Goal: Task Accomplishment & Management: Manage account settings

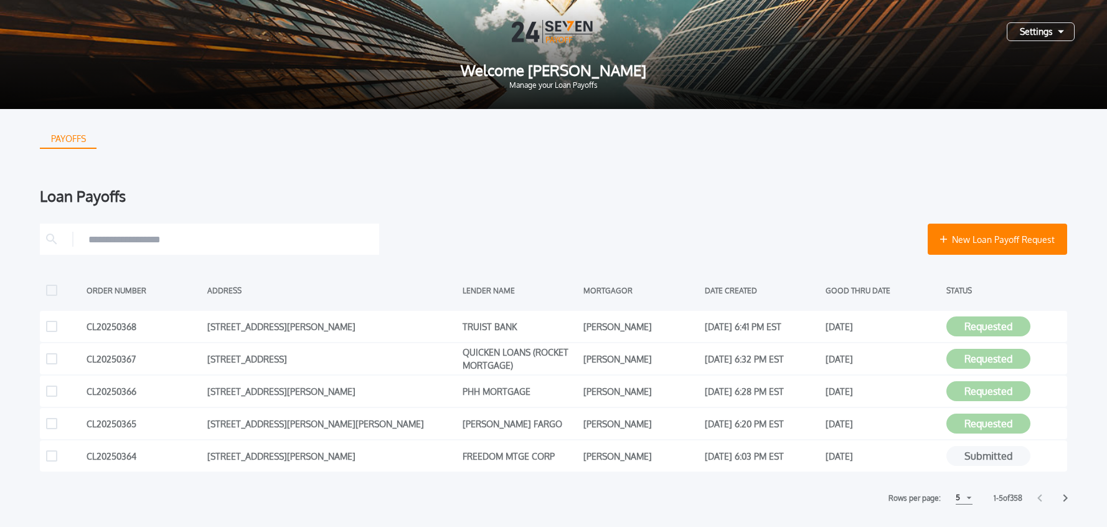
click at [1045, 36] on div "Settings" at bounding box center [1041, 31] width 68 height 19
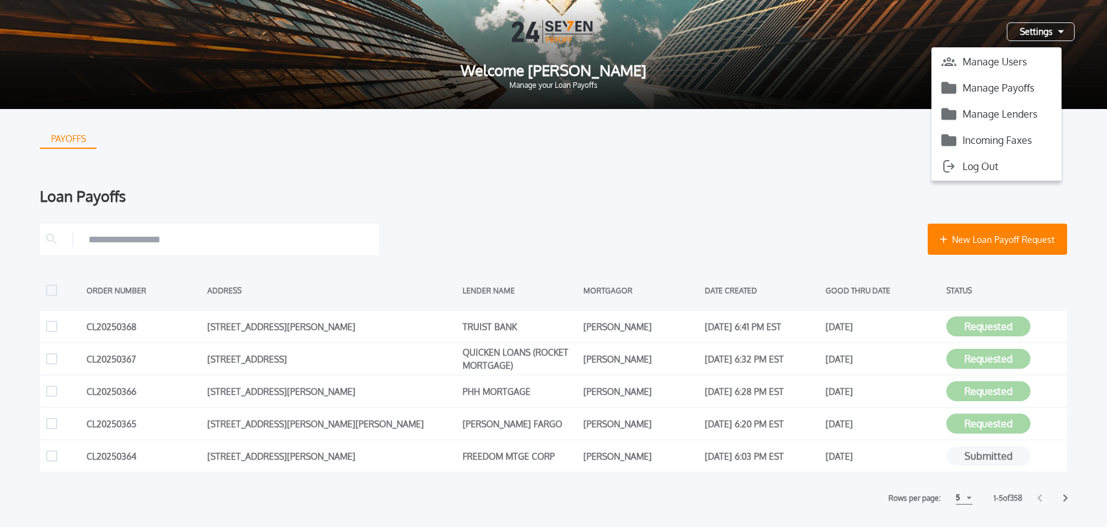
click at [1017, 88] on button "Manage Payoffs" at bounding box center [997, 87] width 130 height 19
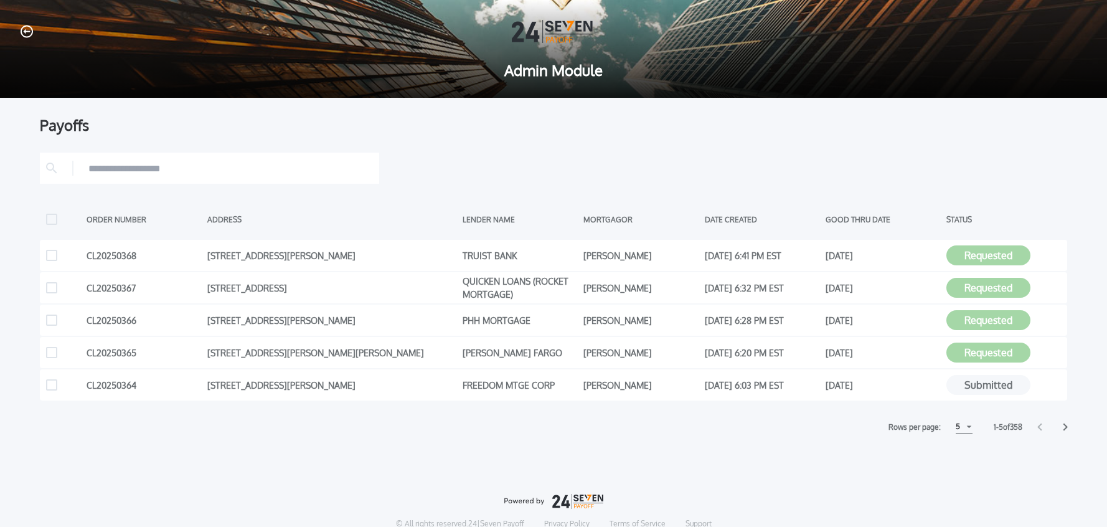
click at [960, 430] on div "5" at bounding box center [964, 426] width 17 height 13
click at [959, 472] on h1 "15" at bounding box center [964, 474] width 12 height 15
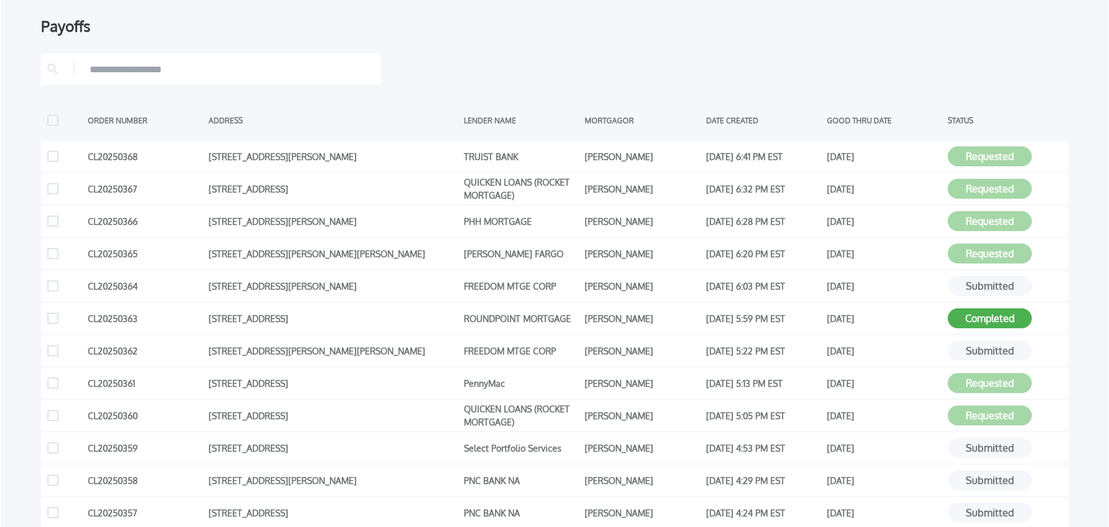
scroll to position [108, 0]
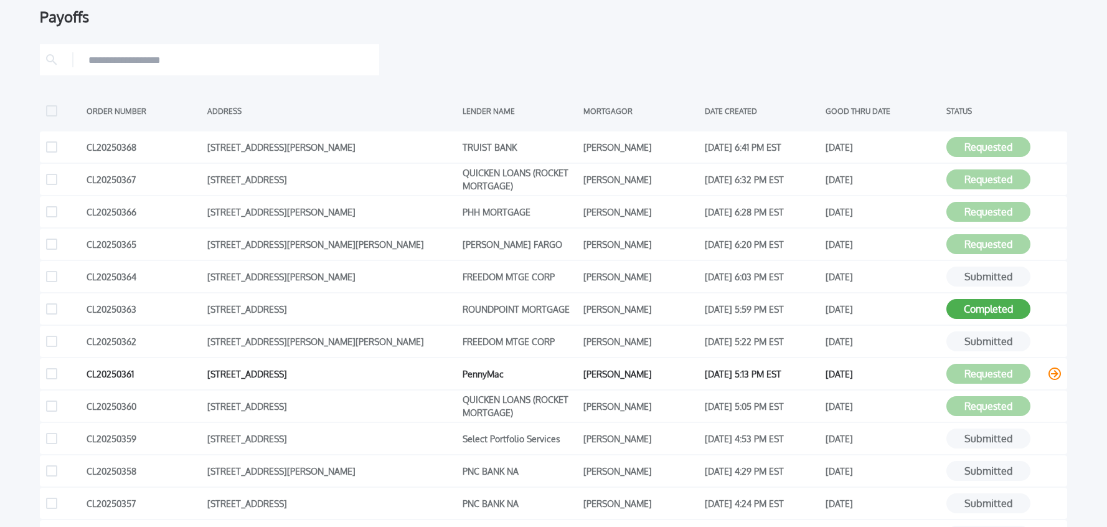
click at [1053, 372] on icon at bounding box center [1055, 373] width 12 height 12
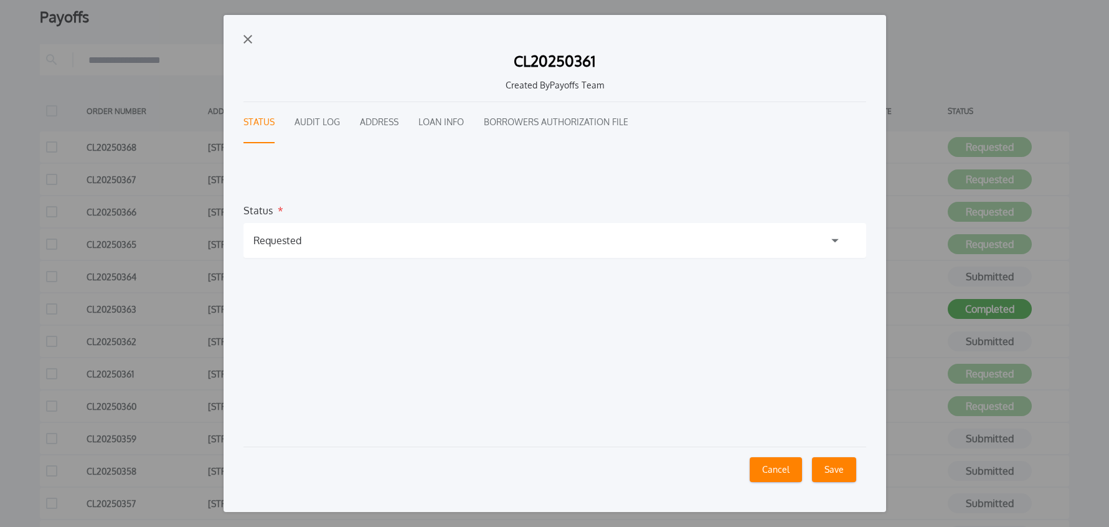
drag, startPoint x: 298, startPoint y: 235, endPoint x: 288, endPoint y: 252, distance: 20.1
click at [298, 235] on div "Requested" at bounding box center [278, 240] width 48 height 15
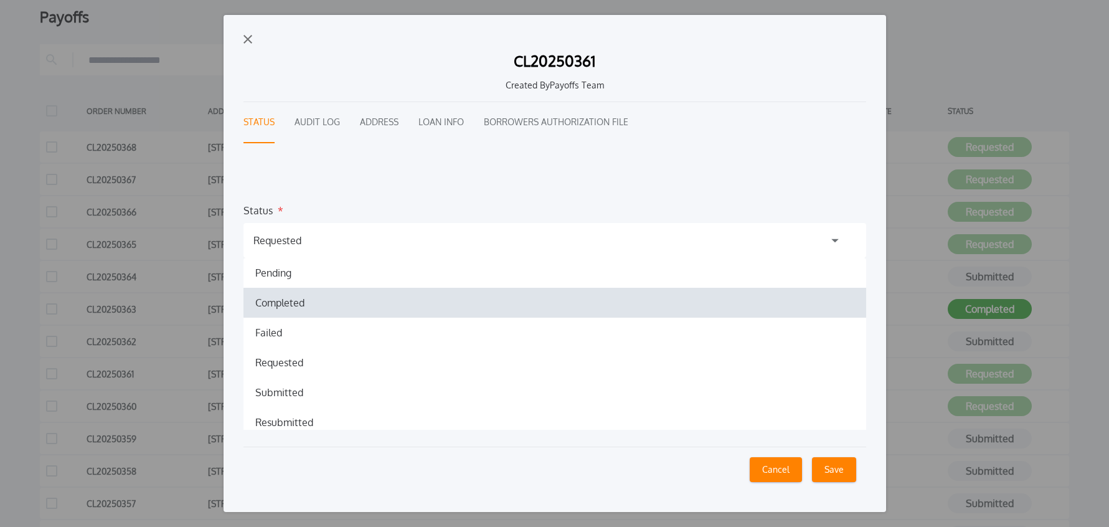
click at [278, 303] on h1 "Completed" at bounding box center [279, 302] width 69 height 15
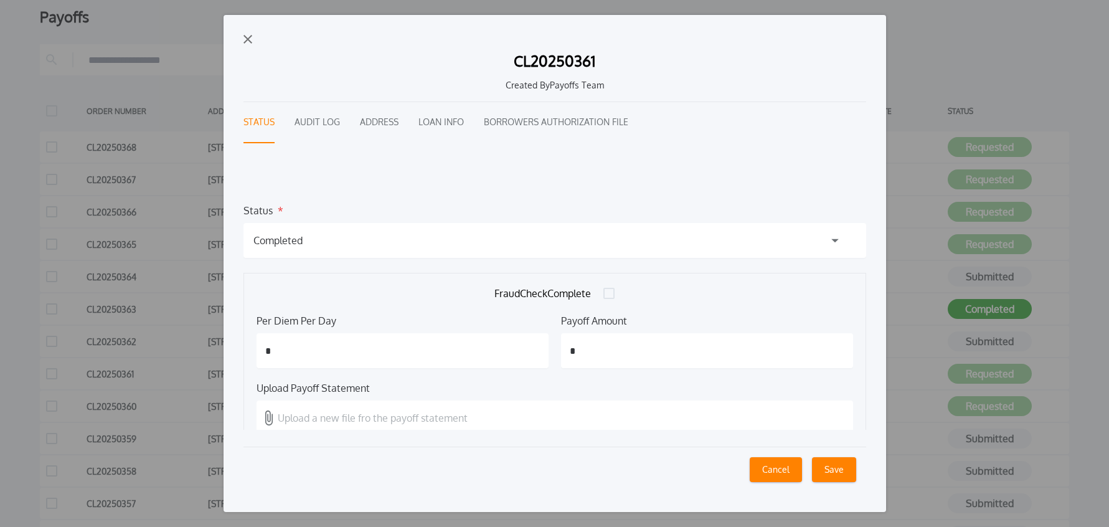
click at [390, 345] on input "*" at bounding box center [403, 350] width 292 height 35
type input "*****"
type input "*********"
click at [318, 423] on p "Upload a new file fro the payoff statement" at bounding box center [373, 417] width 190 height 15
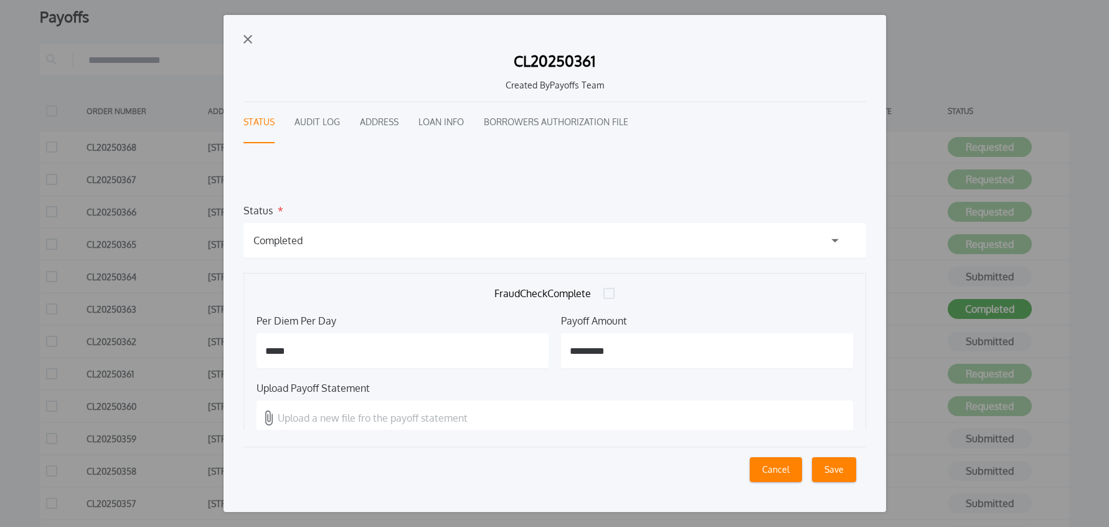
click at [0, 0] on input "Upload a new file fro the payoff statement" at bounding box center [0, 0] width 0 height 0
click at [849, 471] on button "Save" at bounding box center [834, 469] width 44 height 25
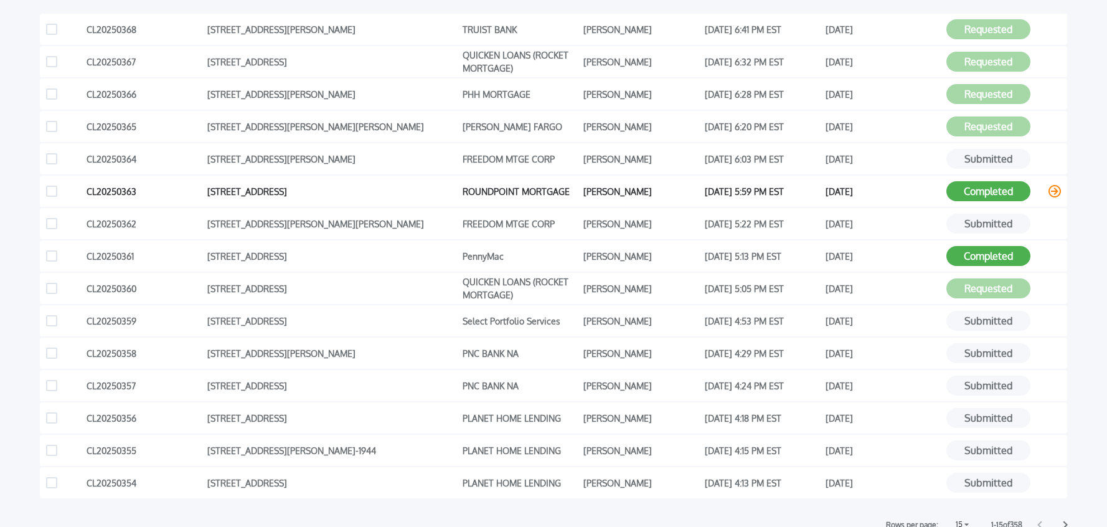
scroll to position [227, 0]
click at [1068, 523] on icon at bounding box center [1065, 524] width 5 height 8
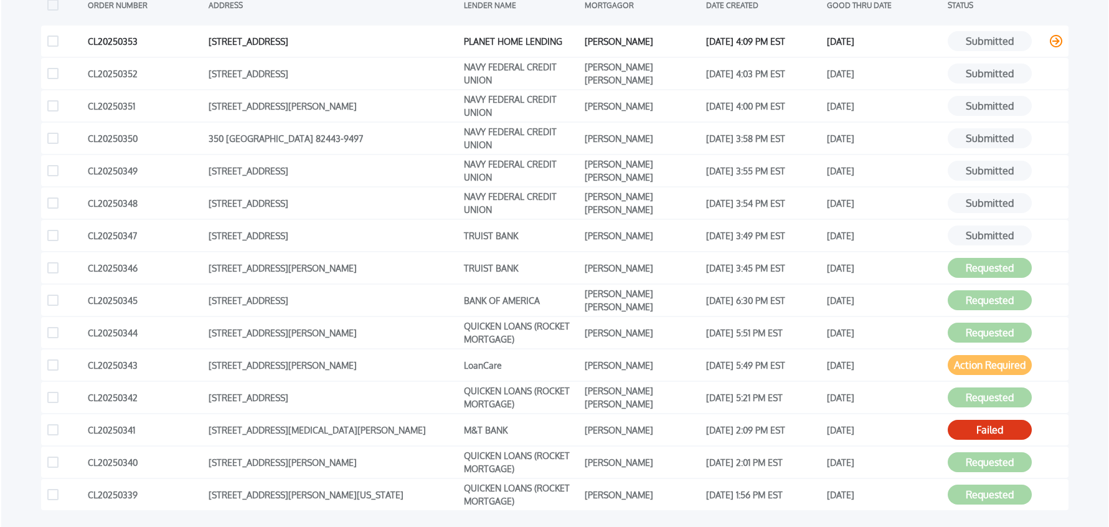
scroll to position [217, 0]
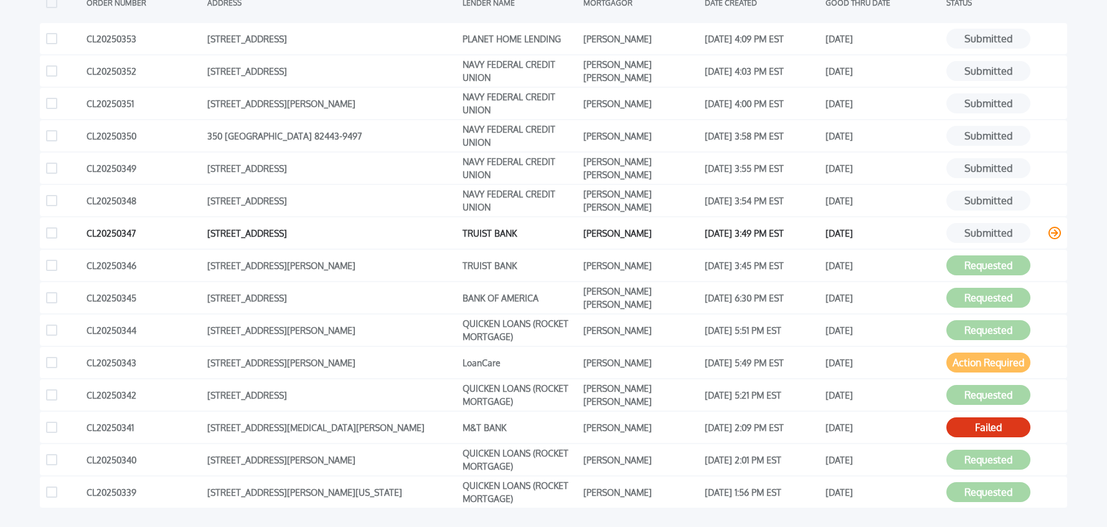
click at [1055, 234] on icon at bounding box center [1055, 233] width 12 height 12
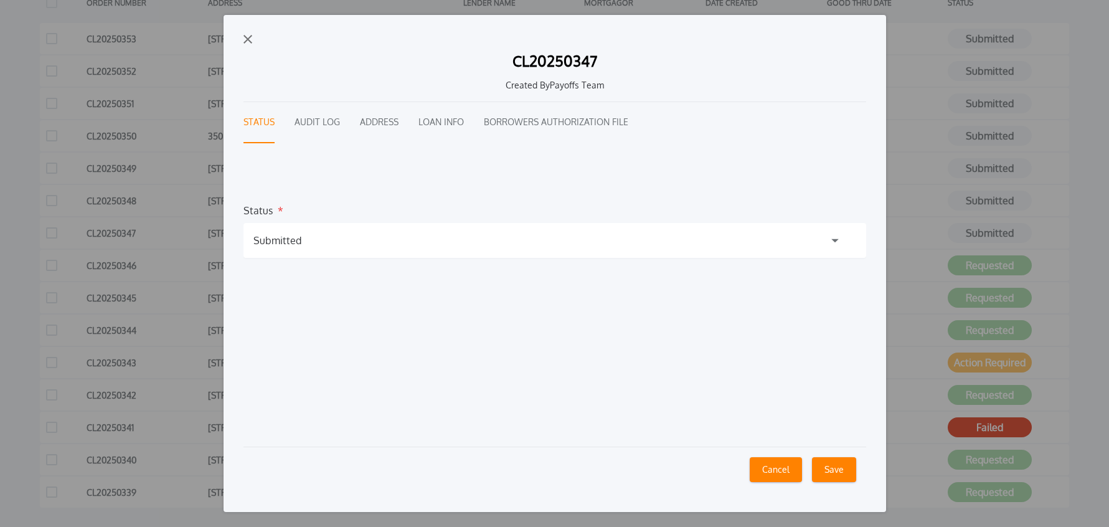
drag, startPoint x: 338, startPoint y: 239, endPoint x: 326, endPoint y: 244, distance: 12.8
click at [338, 239] on div "Submitted" at bounding box center [555, 240] width 623 height 35
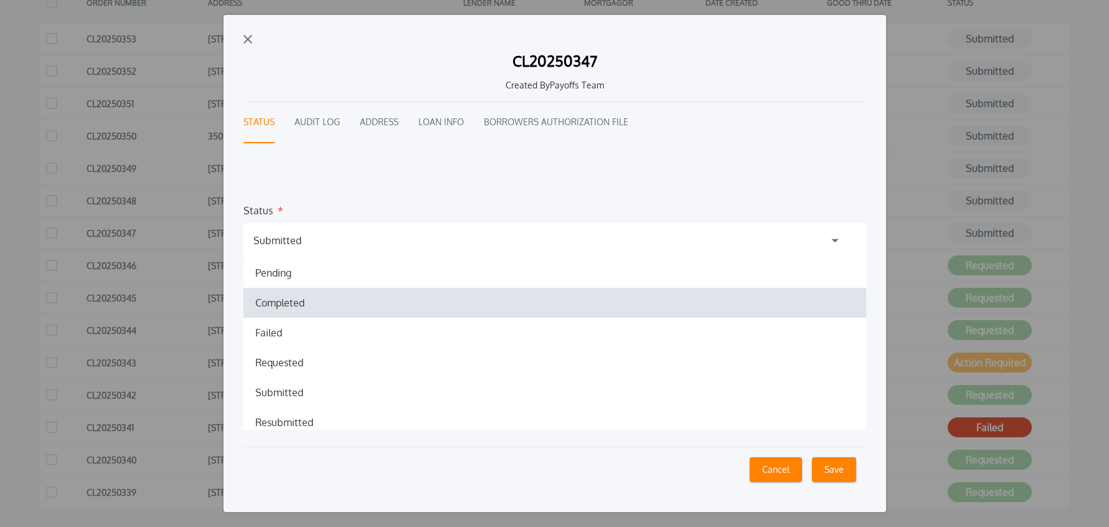
click at [295, 305] on h1 "Completed" at bounding box center [279, 302] width 69 height 15
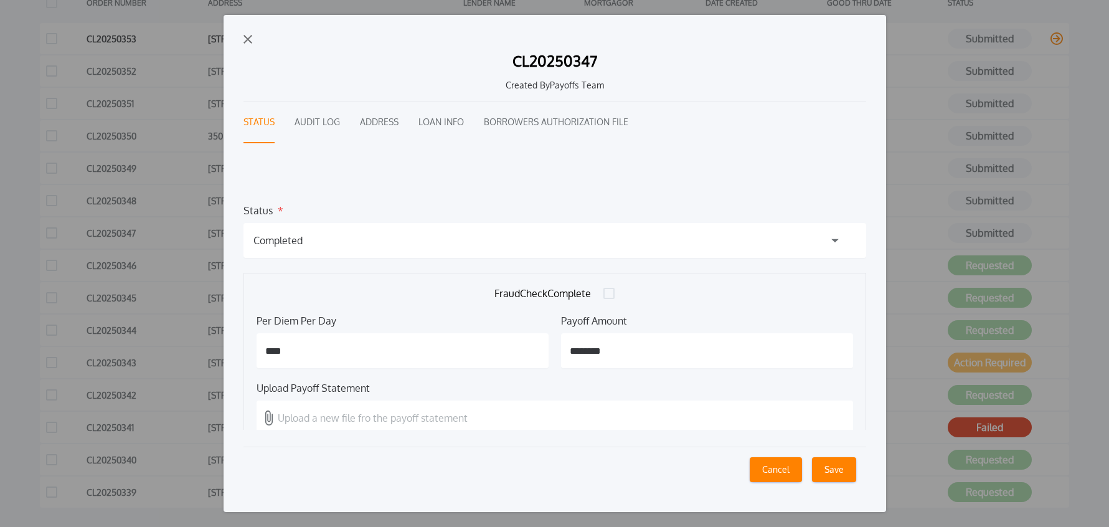
click at [247, 41] on img "button" at bounding box center [248, 39] width 9 height 9
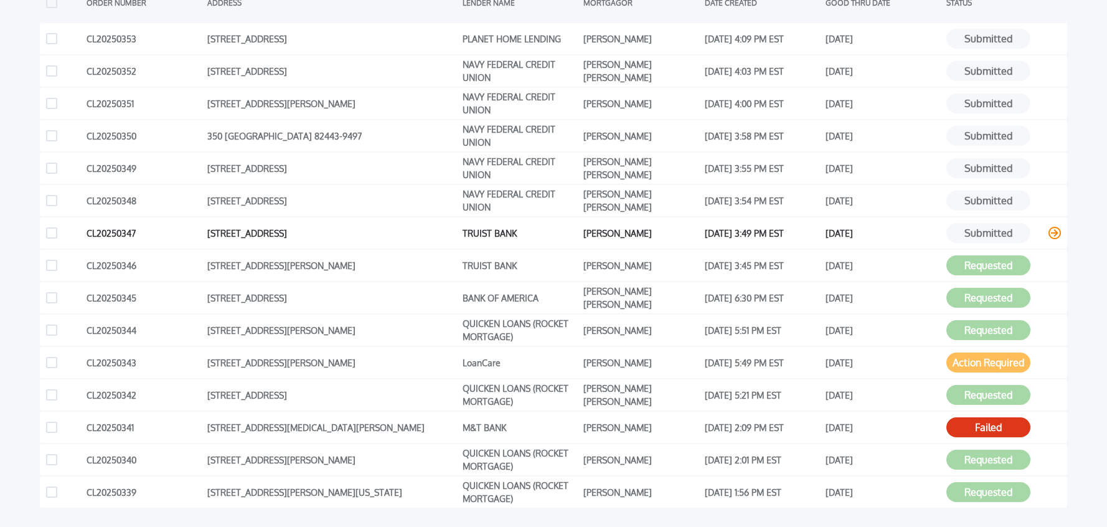
click at [1053, 232] on icon at bounding box center [1055, 233] width 12 height 12
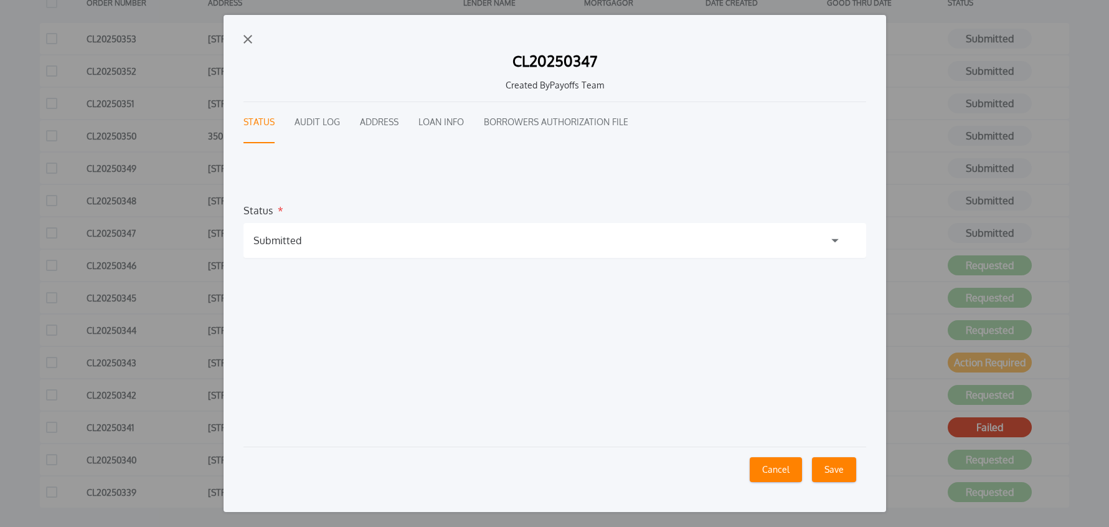
click at [329, 237] on div "Submitted" at bounding box center [555, 240] width 623 height 35
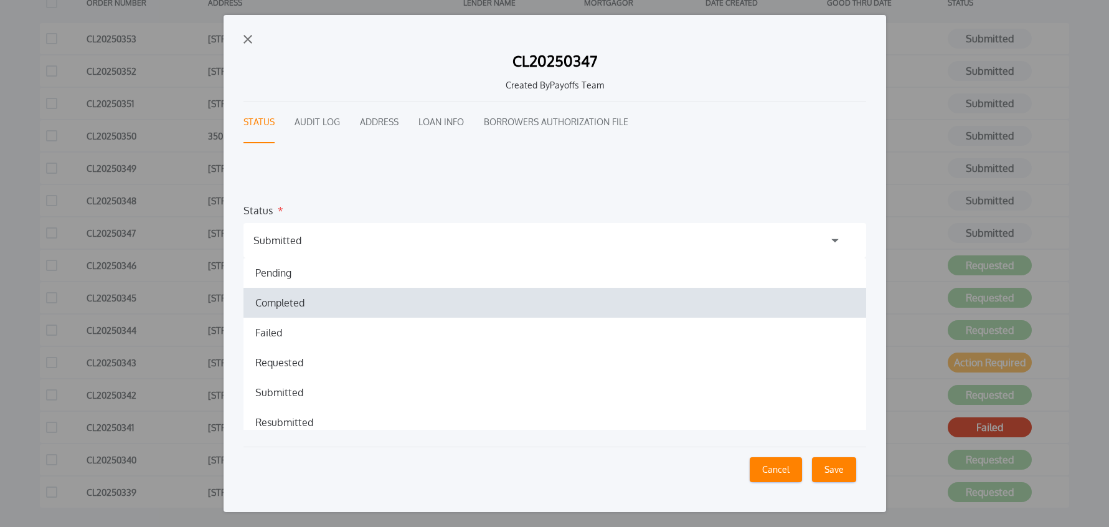
click at [293, 303] on h1 "Completed" at bounding box center [279, 302] width 69 height 15
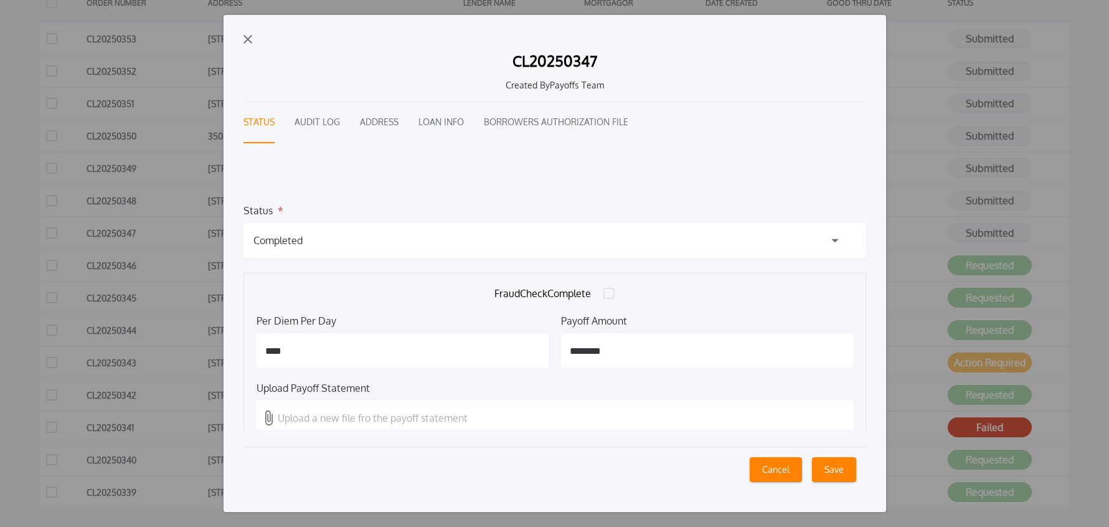
click at [329, 421] on p "Upload a new file fro the payoff statement" at bounding box center [373, 417] width 190 height 15
click at [0, 0] on input "Upload a new file fro the payoff statement" at bounding box center [0, 0] width 0 height 0
click at [833, 473] on button "Save" at bounding box center [834, 469] width 44 height 25
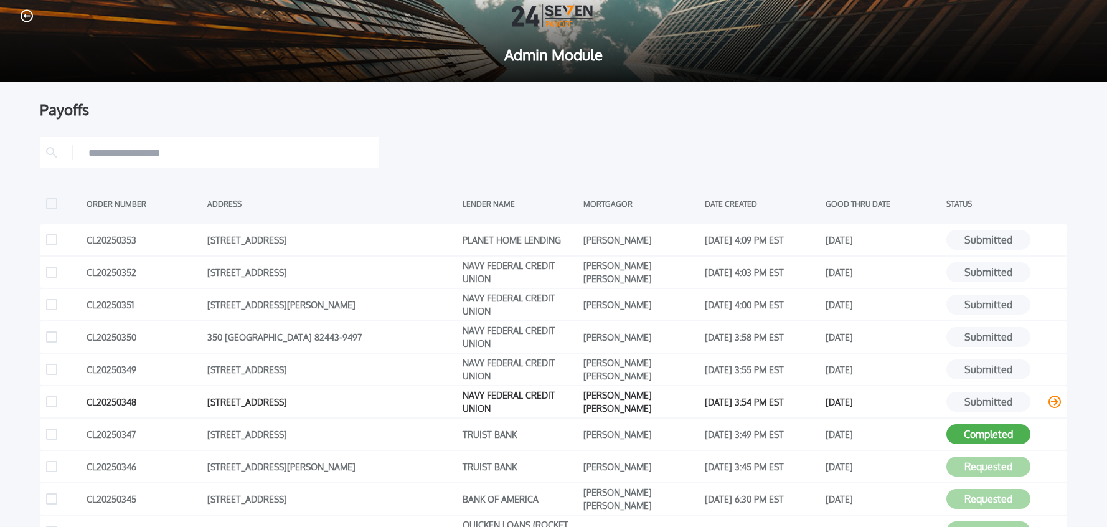
scroll to position [0, 0]
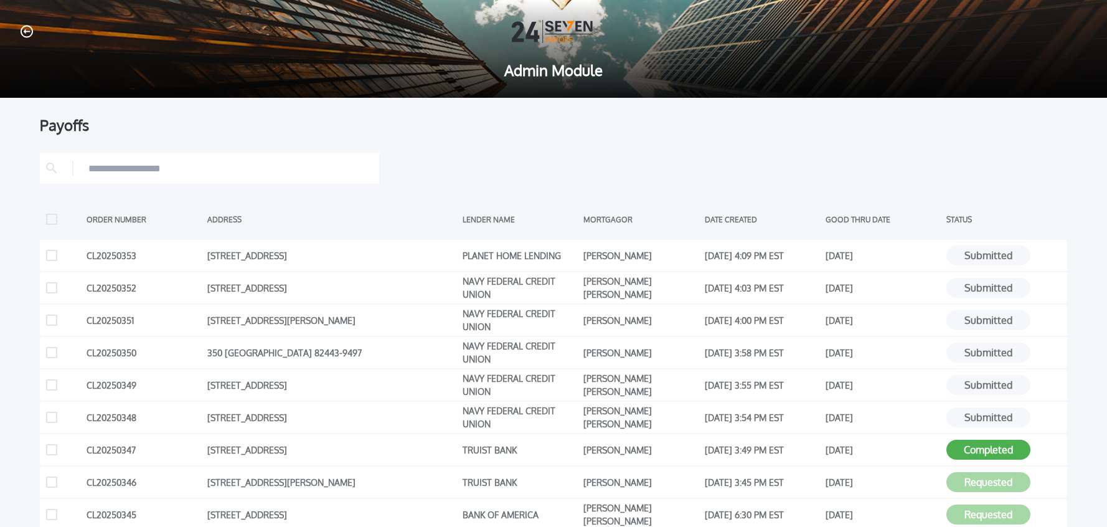
click at [23, 31] on icon "button" at bounding box center [27, 31] width 12 height 13
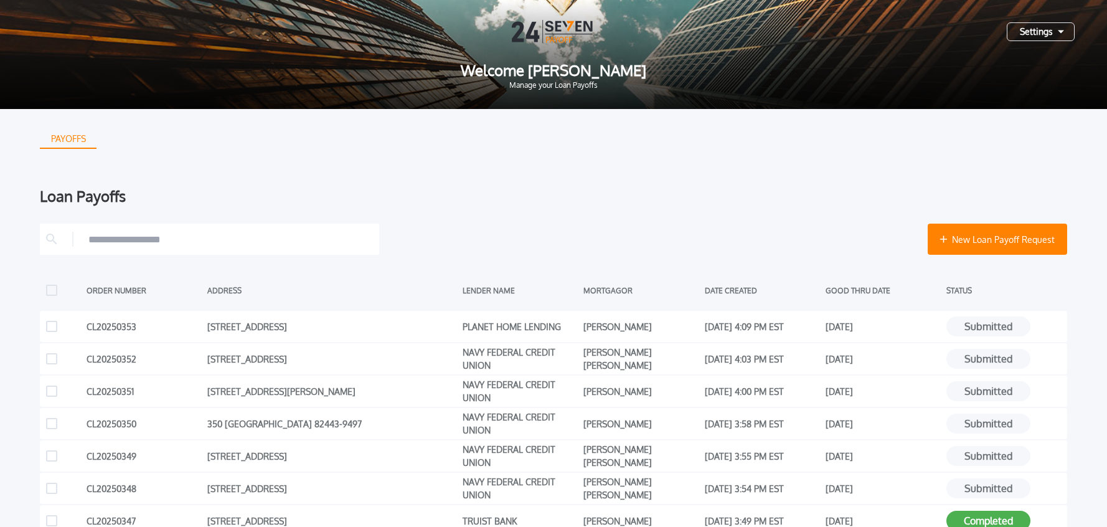
click at [479, 154] on div "PAYOFFS Loan Payoffs New Loan Payoff Request ORDER NUMBER ADDRESS LENDER NAME M…" at bounding box center [554, 468] width 1028 height 719
